Goal: Task Accomplishment & Management: Manage account settings

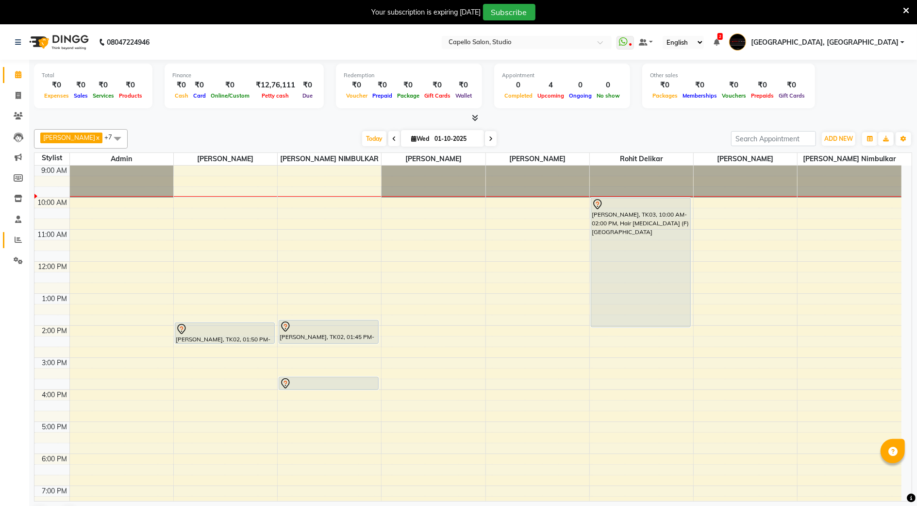
click at [11, 233] on link "Reports" at bounding box center [14, 240] width 23 height 16
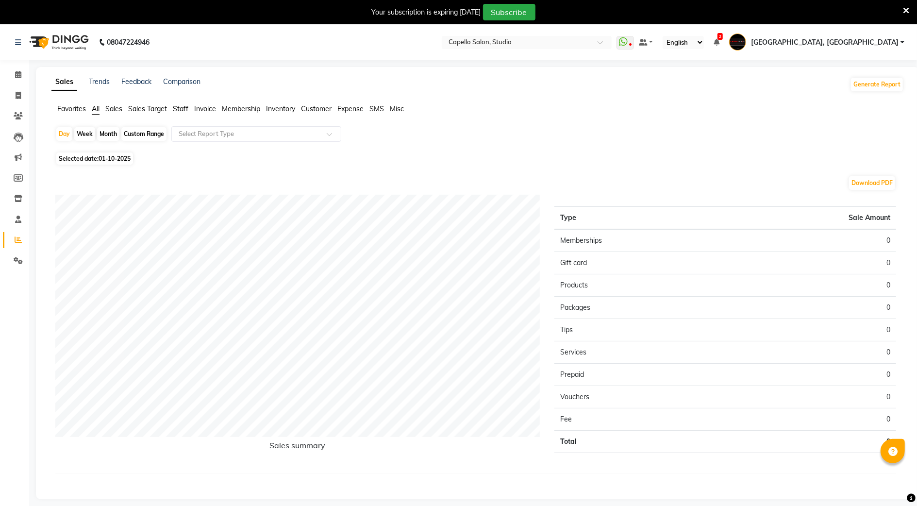
click at [185, 107] on span "Staff" at bounding box center [181, 108] width 16 height 9
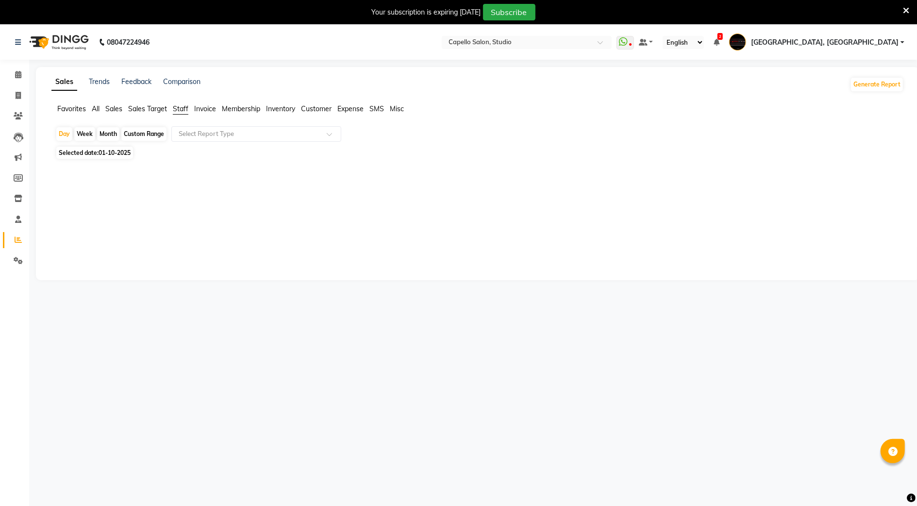
click at [107, 134] on div "Month" at bounding box center [108, 134] width 22 height 14
select select "10"
select select "2025"
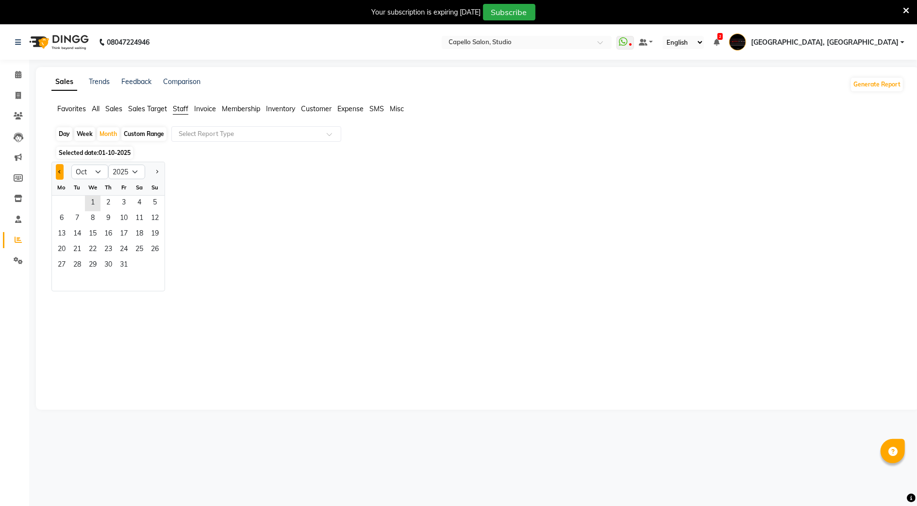
click at [56, 166] on button "Previous month" at bounding box center [60, 172] width 8 height 16
select select "9"
click at [71, 203] on span "2" at bounding box center [77, 204] width 16 height 16
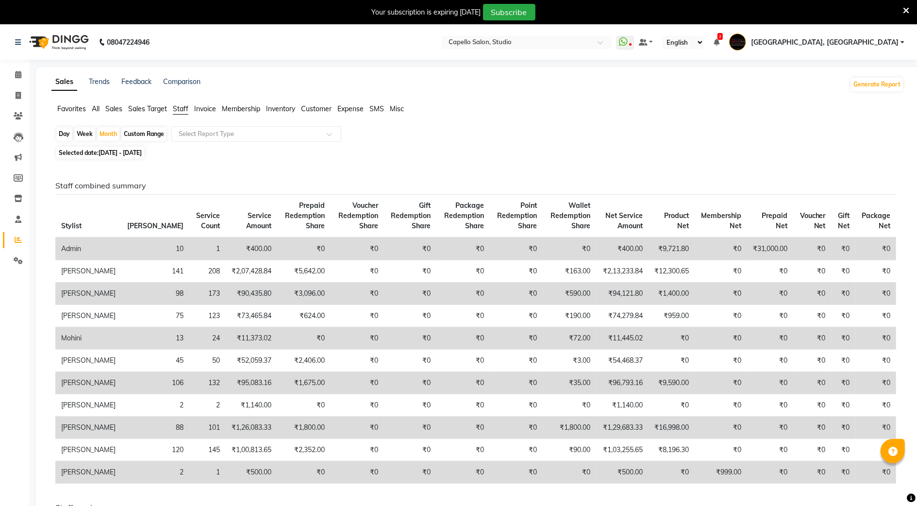
click at [290, 142] on div "Day Week Month Custom Range Select Report Type" at bounding box center [477, 134] width 845 height 17
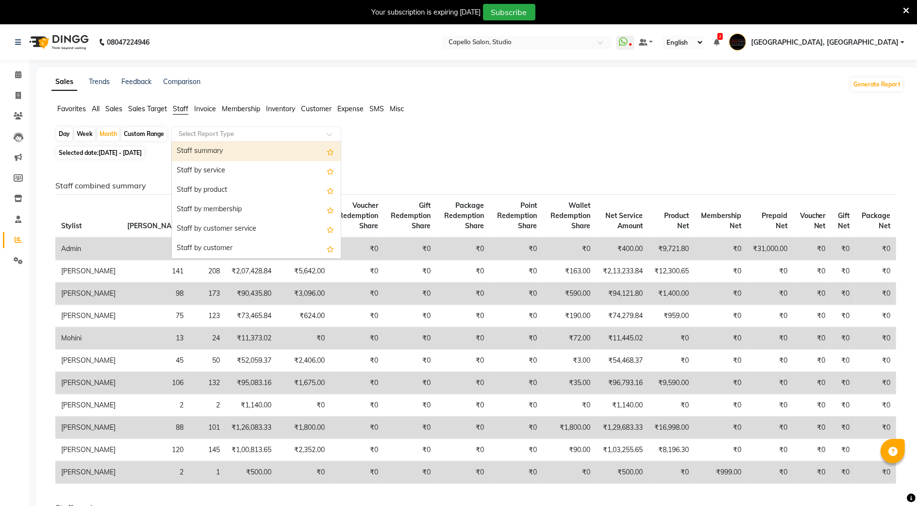
click at [282, 130] on input "text" at bounding box center [247, 134] width 140 height 10
click at [274, 148] on div "Staff summary" at bounding box center [256, 151] width 169 height 19
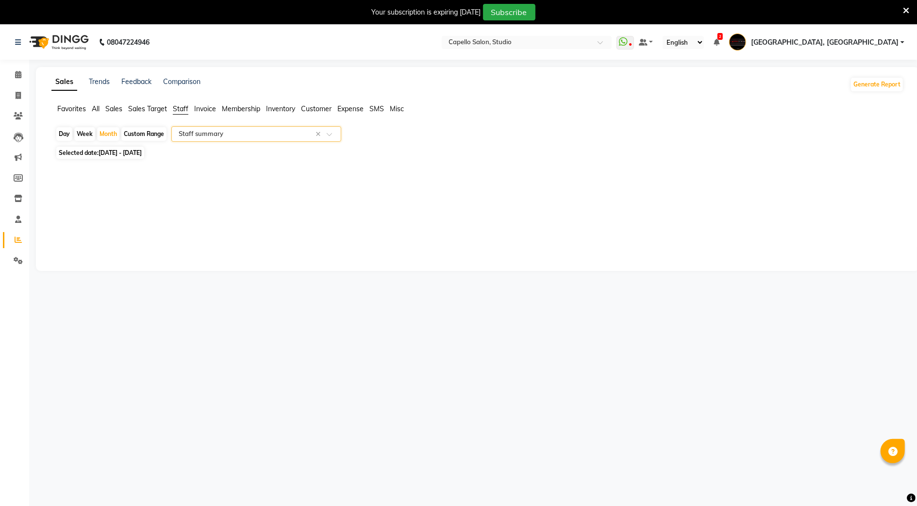
select select "full_report"
select select "csv"
click at [15, 74] on icon at bounding box center [18, 74] width 6 height 7
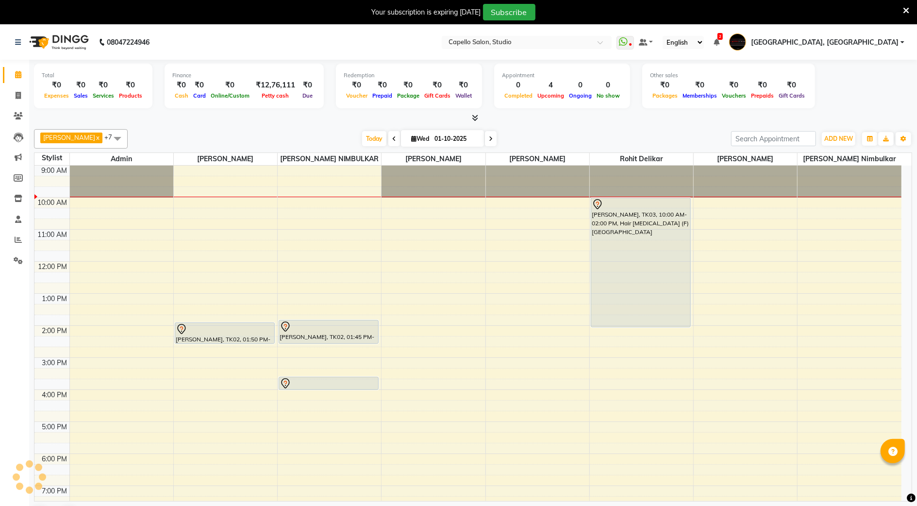
click at [392, 141] on icon at bounding box center [394, 139] width 4 height 6
type input "30-09-2025"
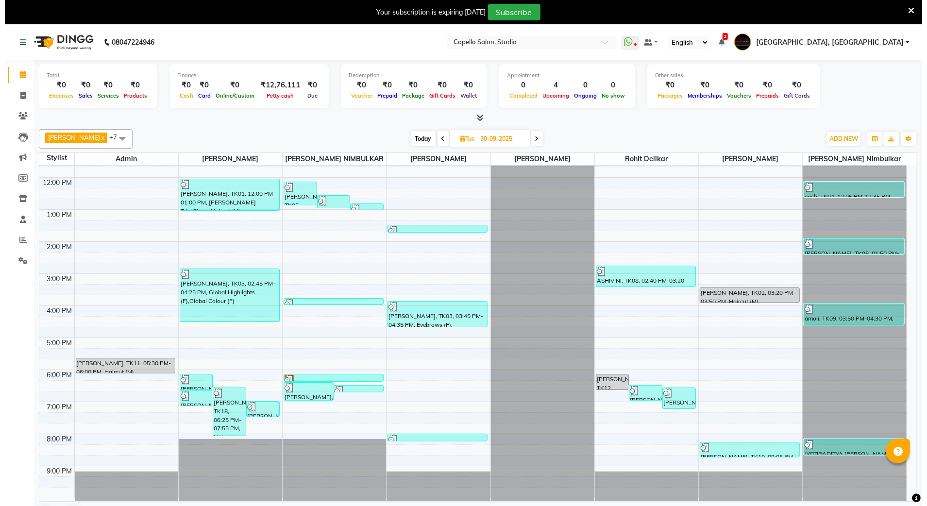
scroll to position [87, 0]
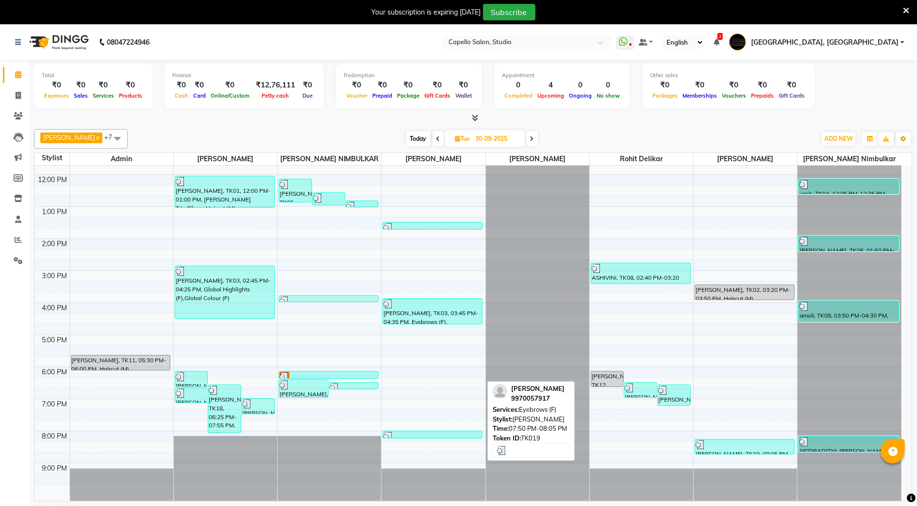
click at [446, 433] on div at bounding box center [433, 437] width 98 height 10
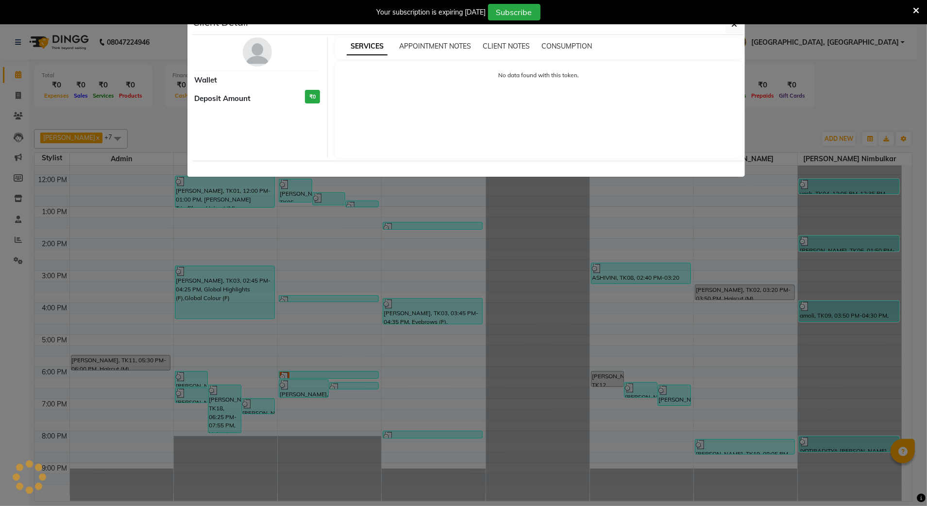
select select "3"
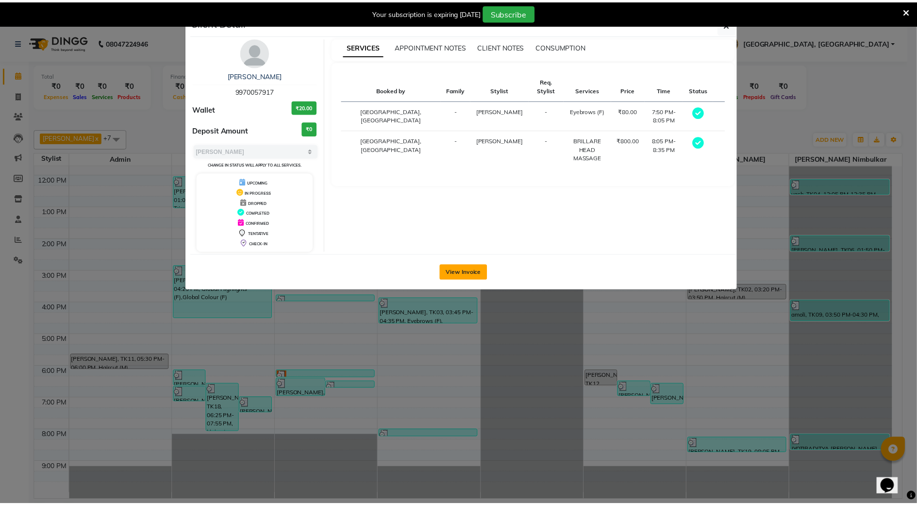
scroll to position [0, 0]
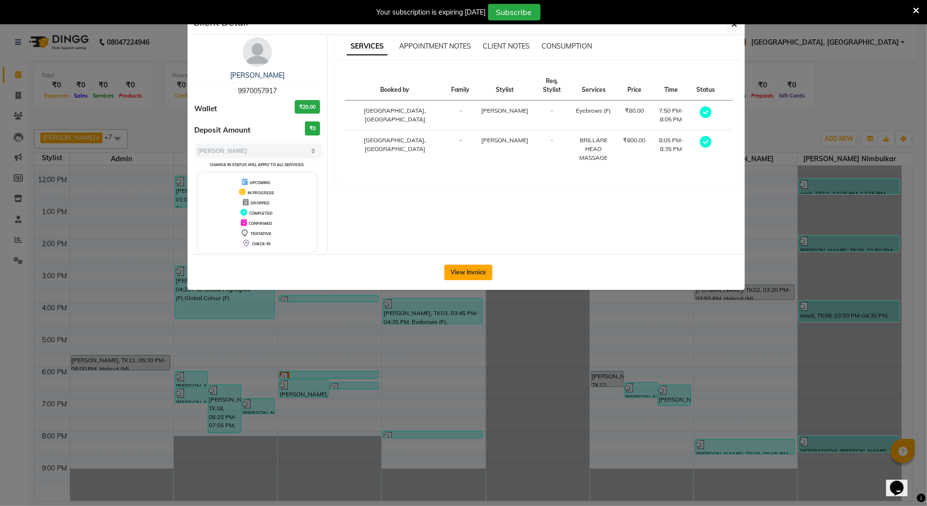
click at [464, 276] on button "View Invoice" at bounding box center [468, 273] width 48 height 16
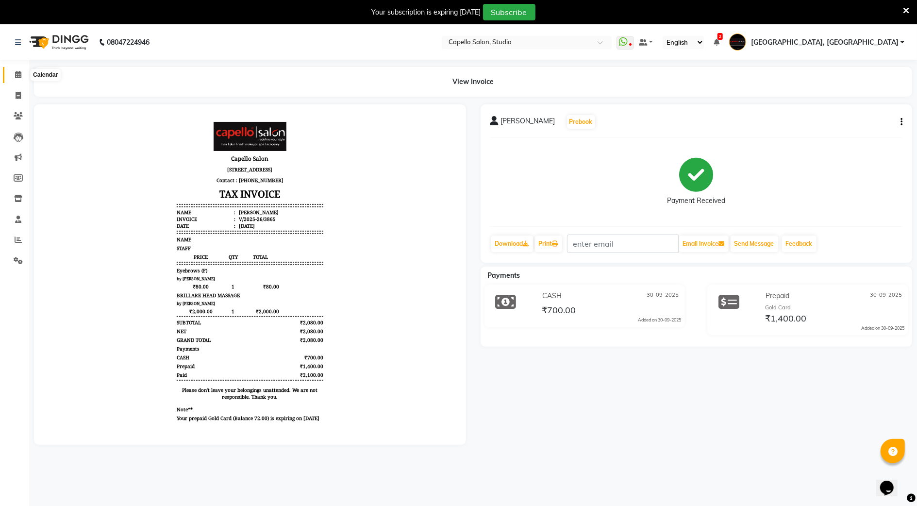
click at [18, 77] on icon at bounding box center [18, 74] width 6 height 7
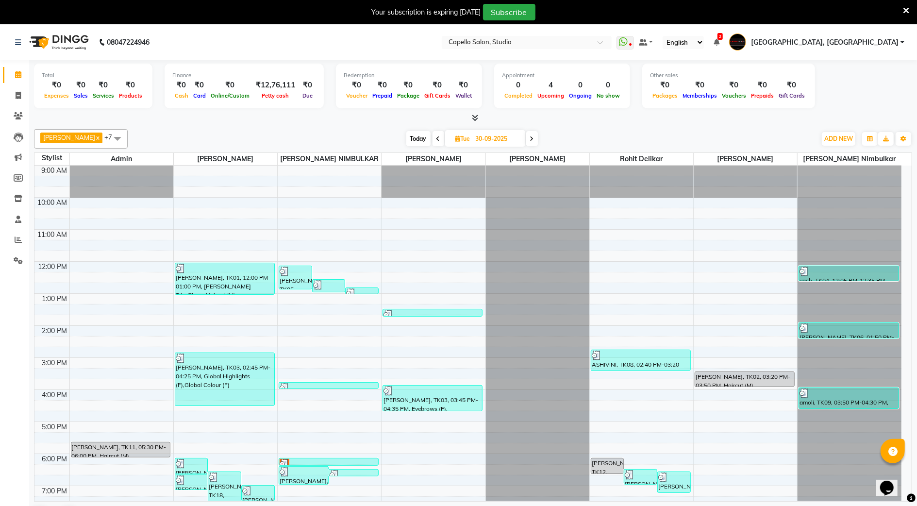
click at [533, 141] on span at bounding box center [532, 138] width 12 height 15
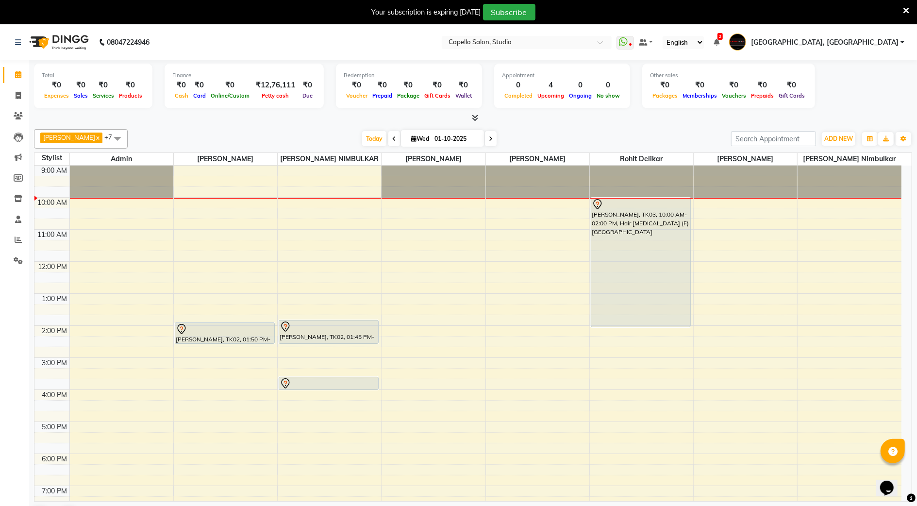
click at [389, 133] on span at bounding box center [395, 138] width 12 height 15
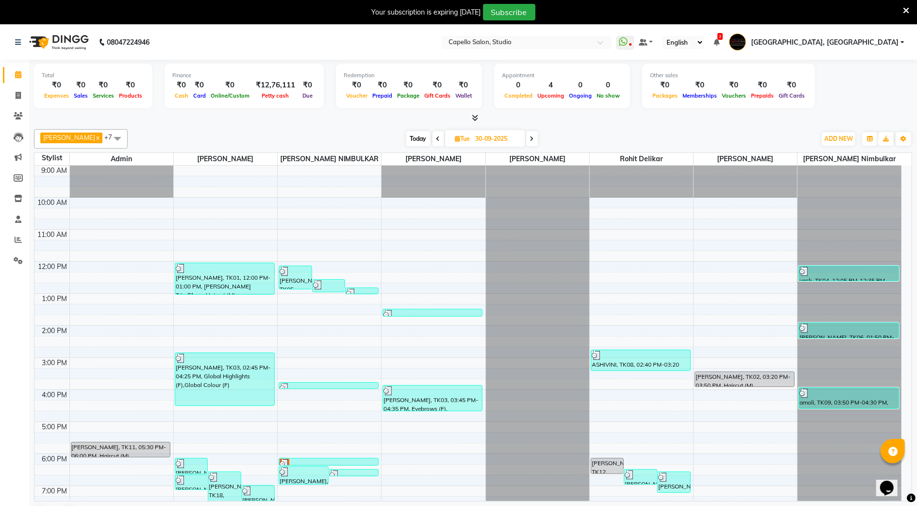
click at [531, 139] on span at bounding box center [532, 138] width 12 height 15
type input "01-10-2025"
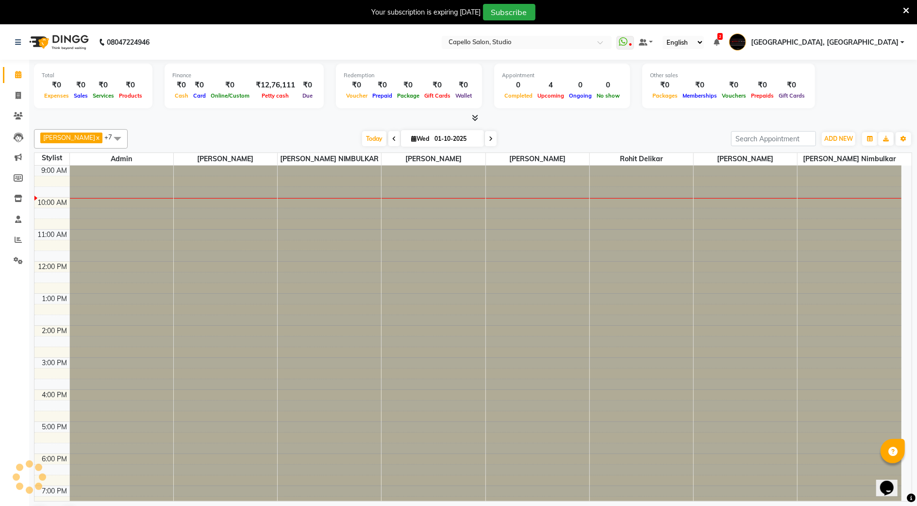
scroll to position [33, 0]
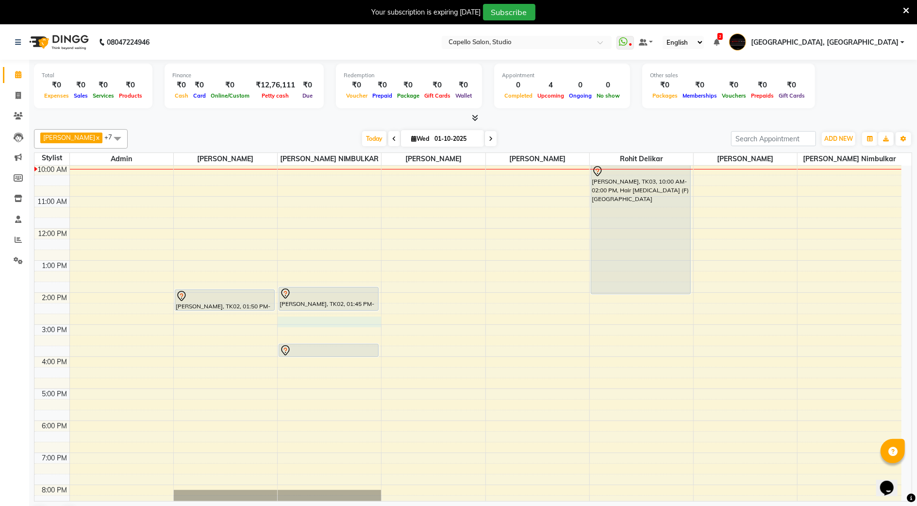
click at [304, 323] on div "9:00 AM 10:00 AM 11:00 AM 12:00 PM 1:00 PM 2:00 PM 3:00 PM 4:00 PM 5:00 PM 6:00…" at bounding box center [467, 341] width 867 height 416
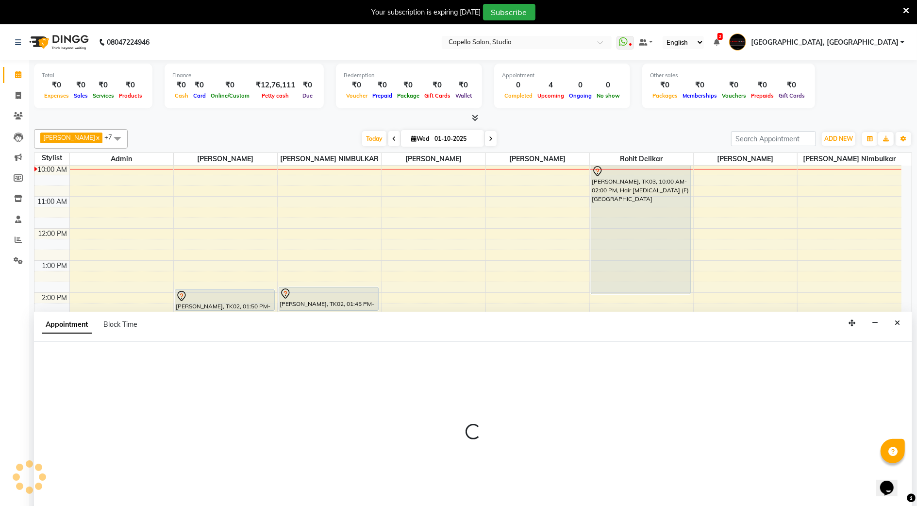
scroll to position [25, 0]
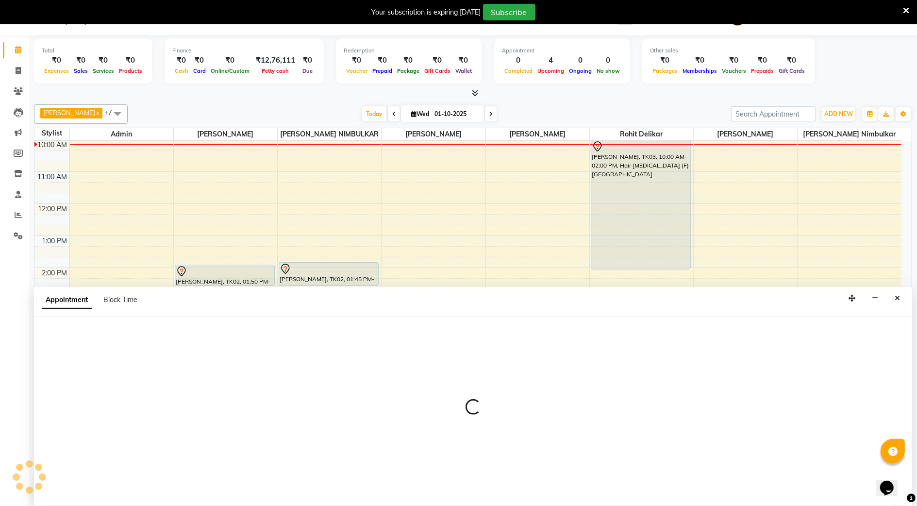
select select "14454"
select select "tentative"
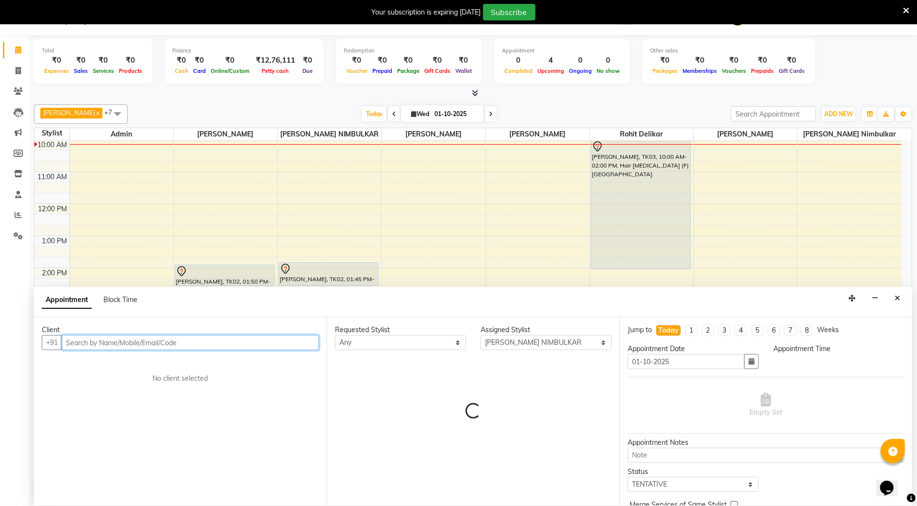
select select "885"
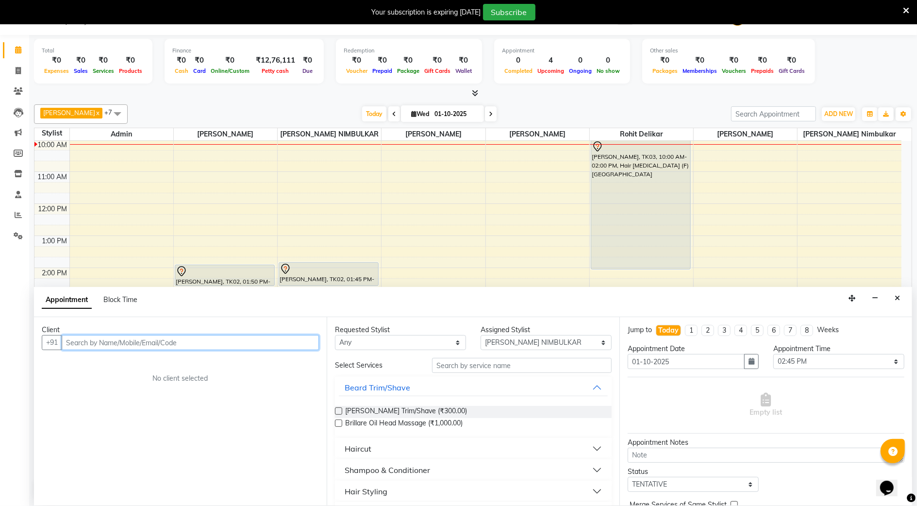
click at [117, 343] on input "text" at bounding box center [190, 342] width 257 height 15
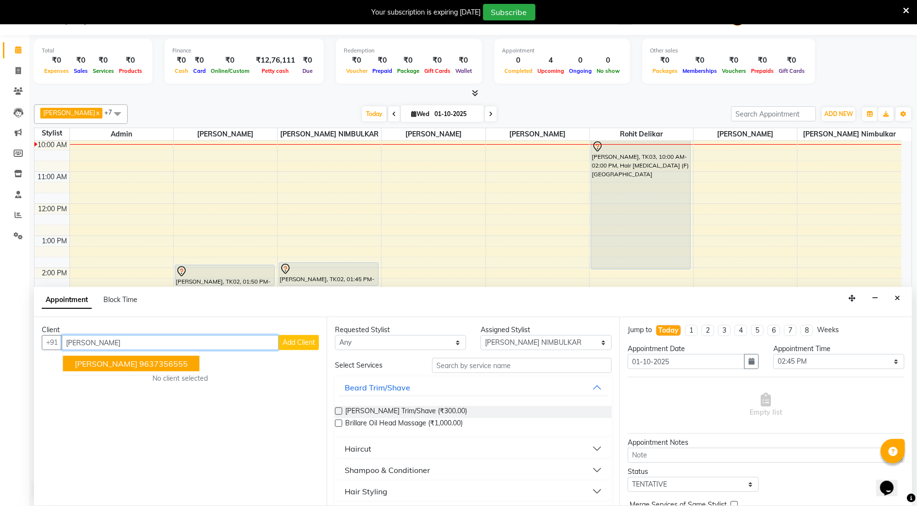
click at [160, 363] on ngb-highlight "9637356555" at bounding box center [163, 364] width 49 height 10
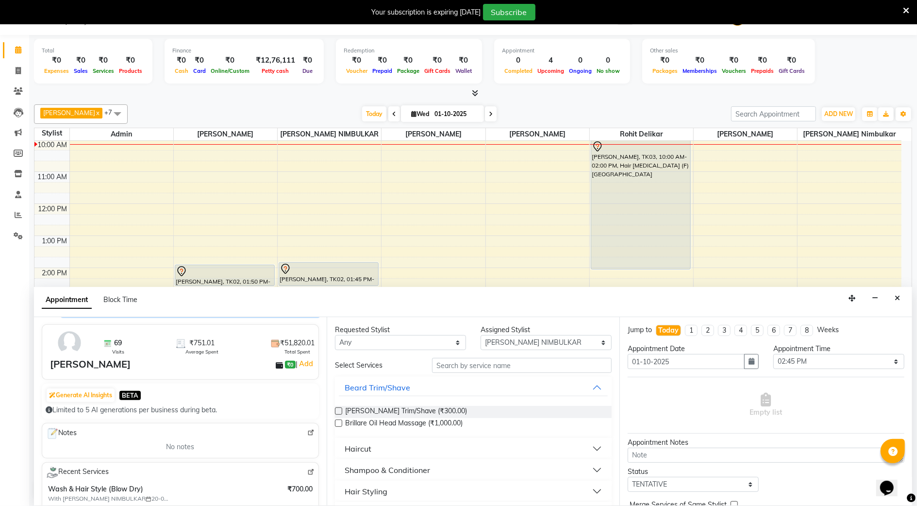
scroll to position [129, 0]
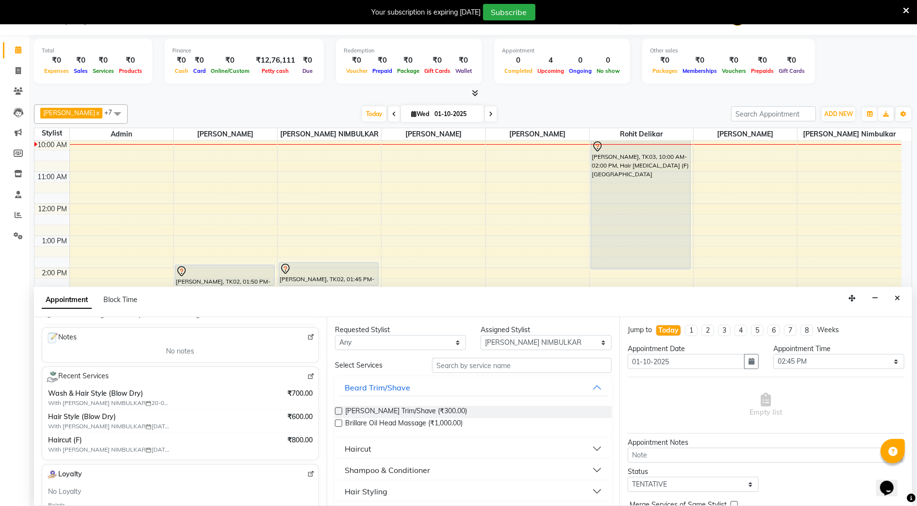
type input "9637356555"
click at [408, 475] on div "Shampoo & Conditioner" at bounding box center [387, 470] width 85 height 12
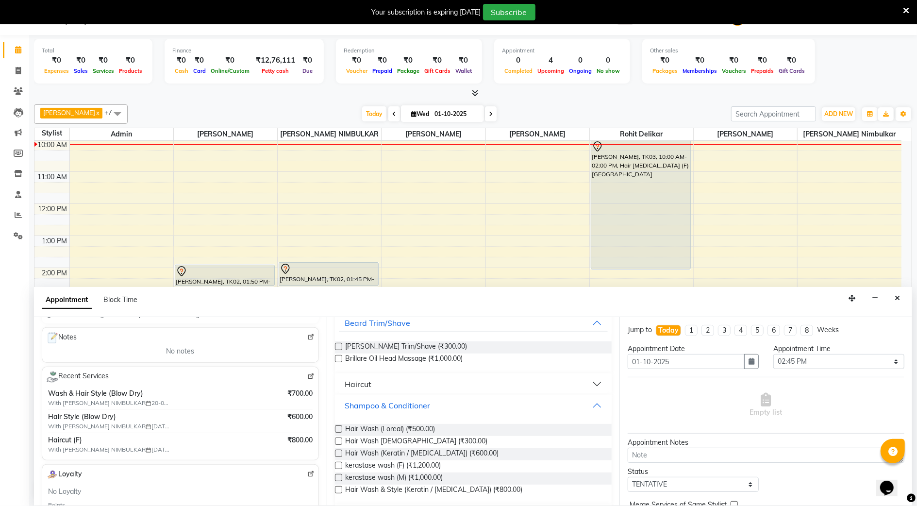
scroll to position [0, 0]
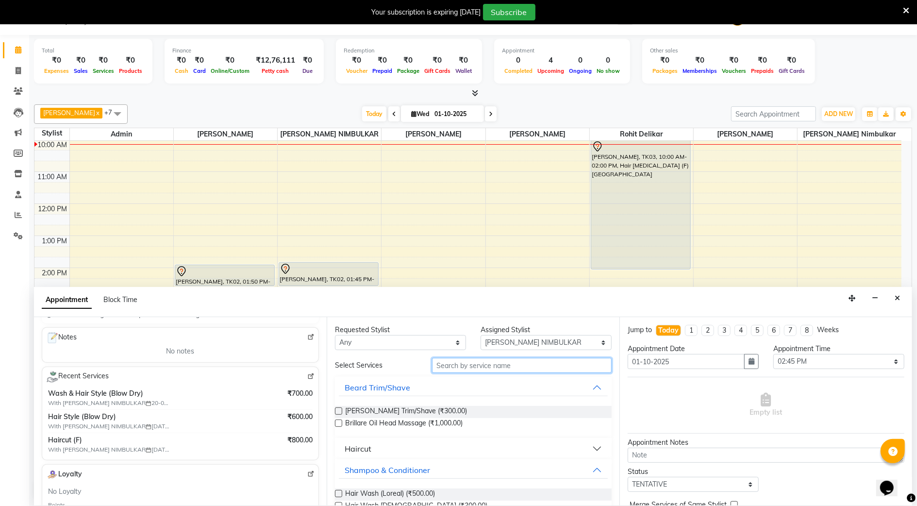
click at [474, 369] on input "text" at bounding box center [522, 365] width 180 height 15
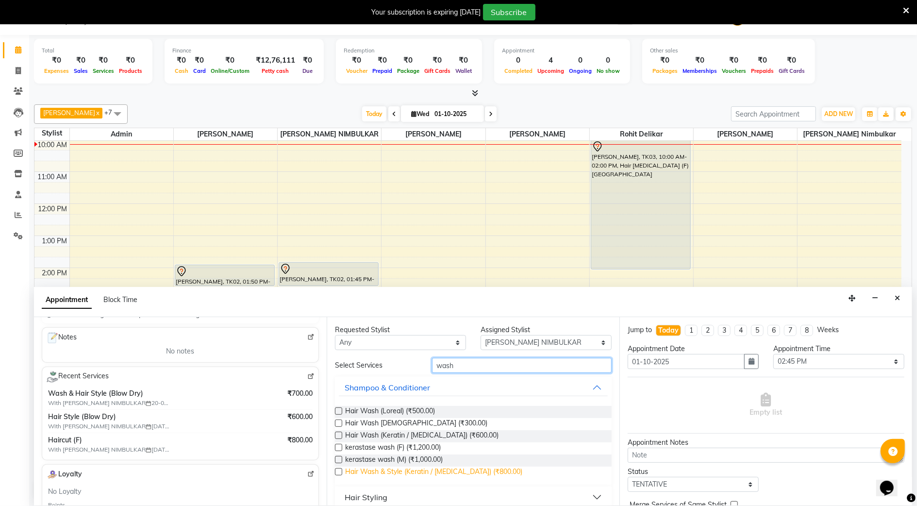
scroll to position [10, 0]
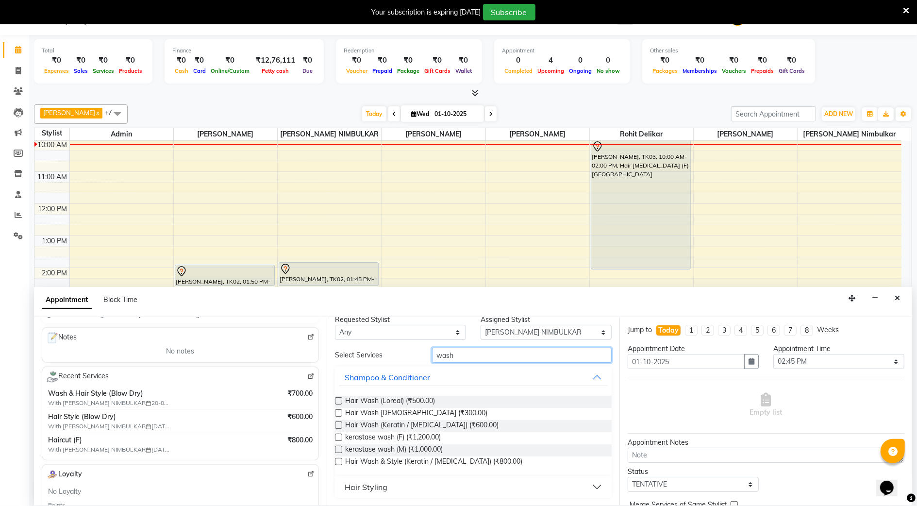
type input "wash"
click at [356, 484] on div "Hair Styling" at bounding box center [366, 487] width 43 height 12
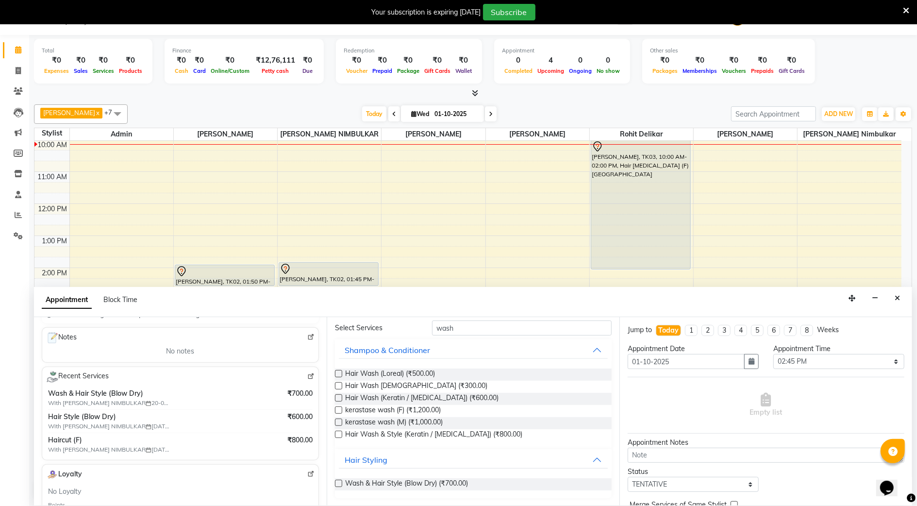
click at [339, 484] on label at bounding box center [338, 483] width 7 height 7
click at [339, 484] on input "checkbox" at bounding box center [338, 484] width 6 height 6
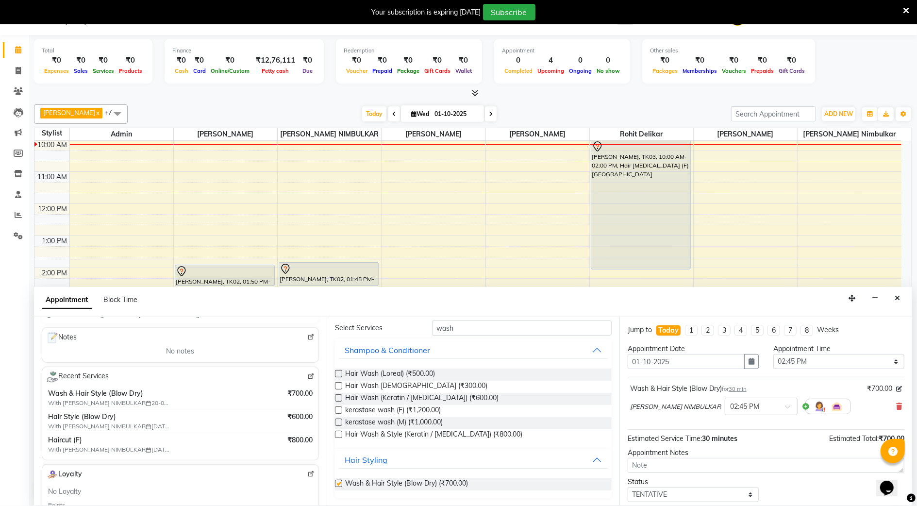
checkbox input "false"
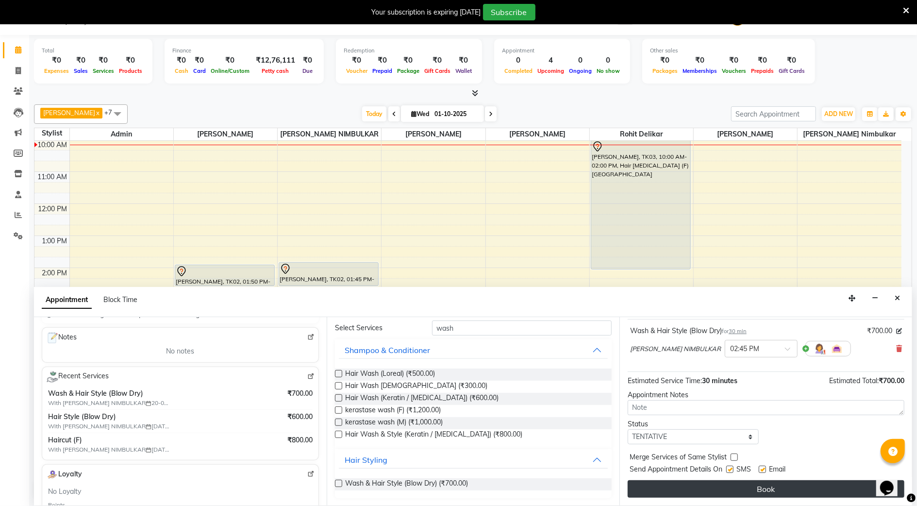
click at [763, 490] on button "Book" at bounding box center [766, 488] width 277 height 17
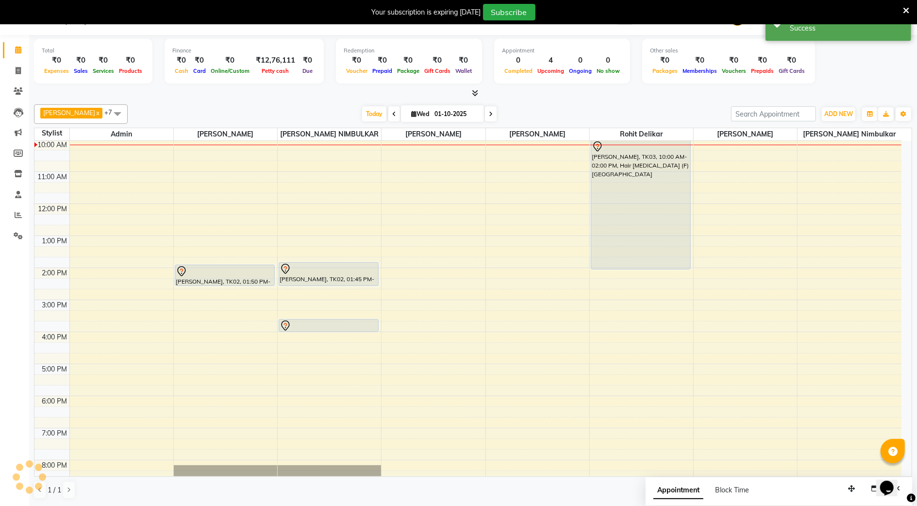
scroll to position [0, 0]
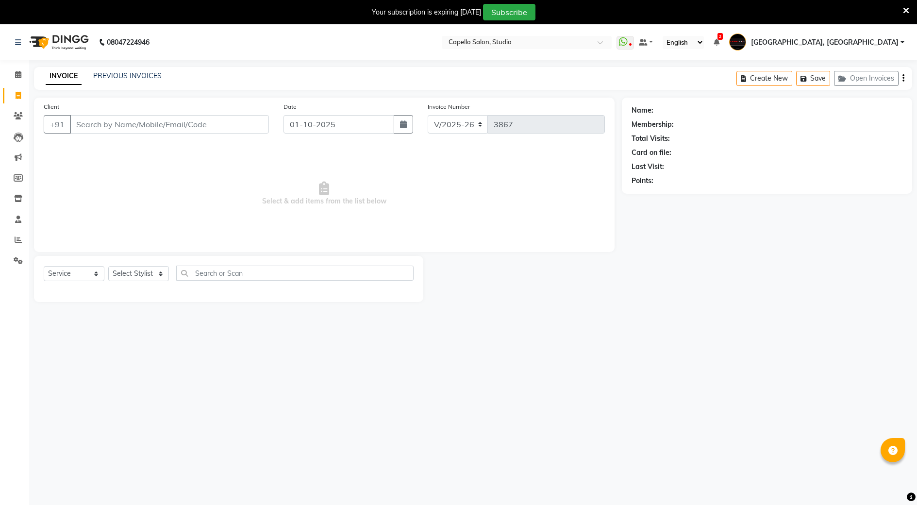
select select "847"
select select "service"
